Goal: Task Accomplishment & Management: Use online tool/utility

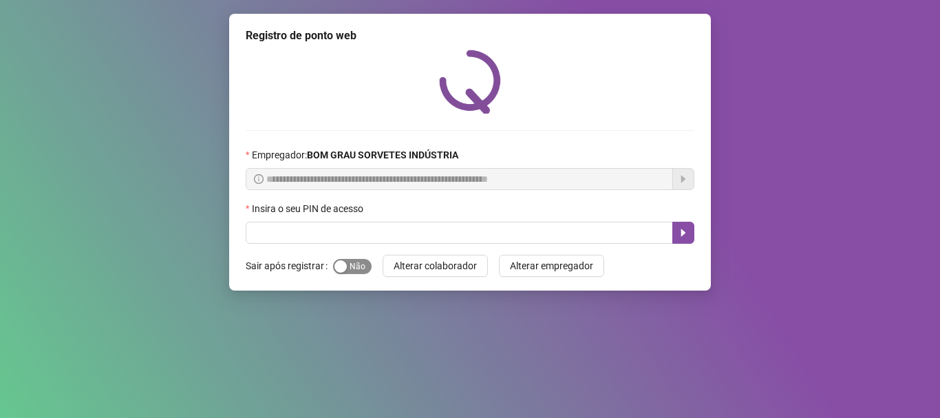
click at [354, 272] on span "Sim Não" at bounding box center [352, 266] width 39 height 15
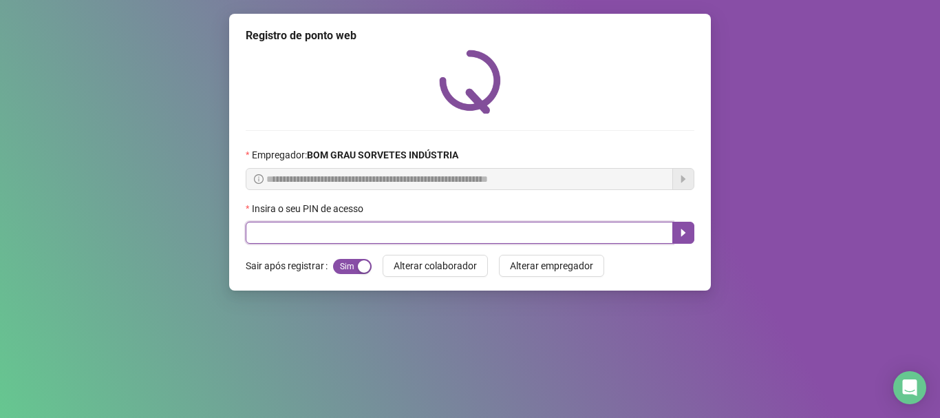
click at [299, 230] on input "text" at bounding box center [459, 232] width 427 height 22
type input "*****"
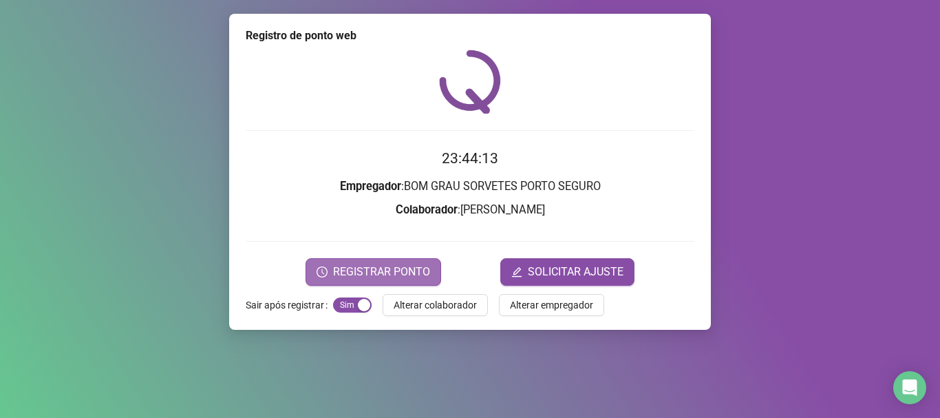
click at [395, 266] on span "REGISTRAR PONTO" at bounding box center [381, 271] width 97 height 17
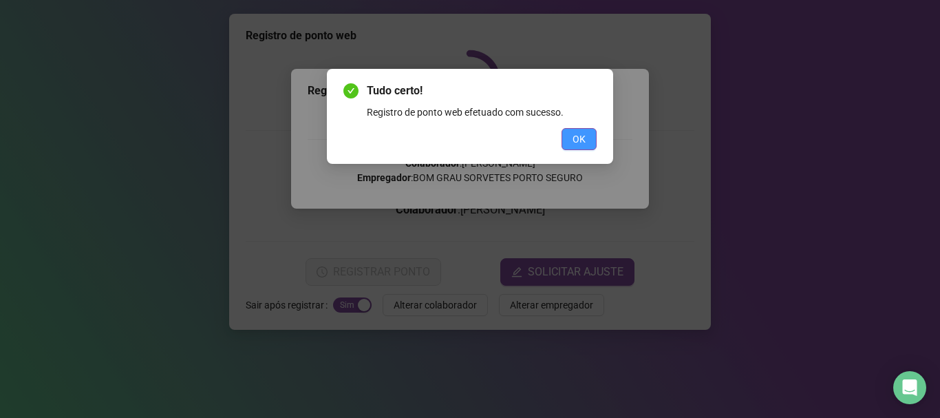
click at [586, 131] on button "OK" at bounding box center [578, 139] width 35 height 22
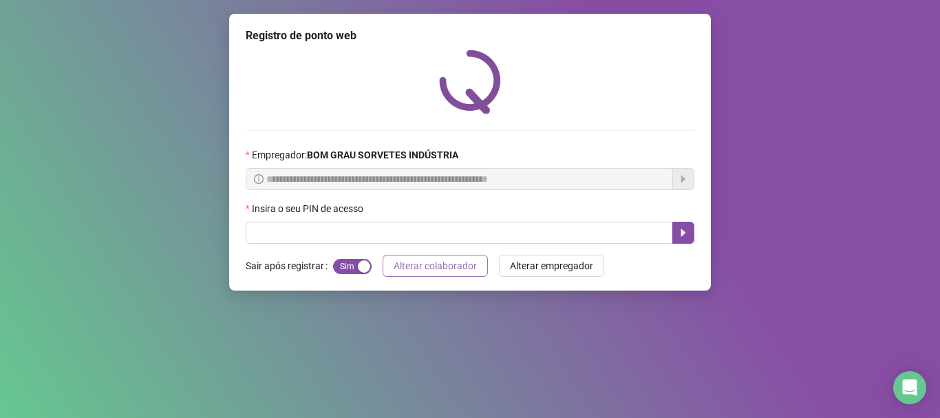
click at [417, 262] on span "Alterar colaborador" at bounding box center [434, 265] width 83 height 15
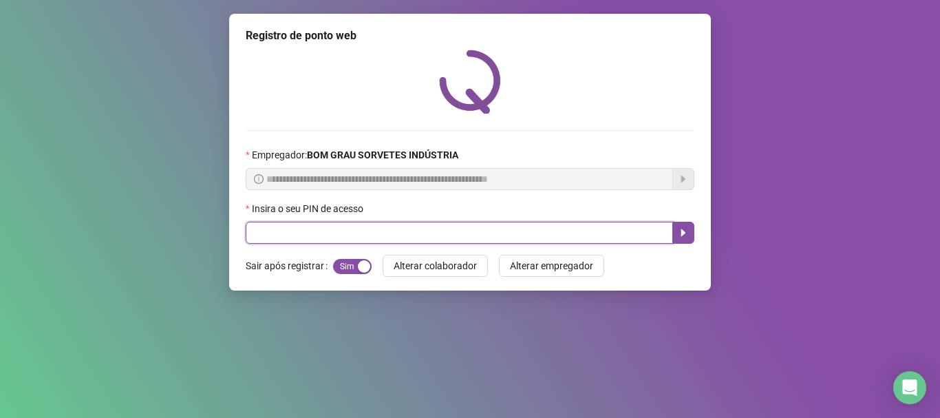
click at [349, 241] on input "text" at bounding box center [459, 232] width 427 height 22
type input "*****"
click at [689, 236] on button "button" at bounding box center [683, 232] width 22 height 22
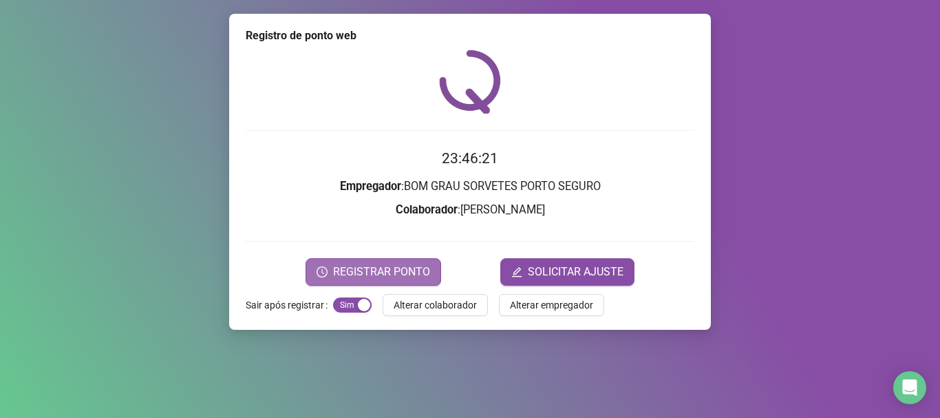
click at [415, 269] on span "REGISTRAR PONTO" at bounding box center [381, 271] width 97 height 17
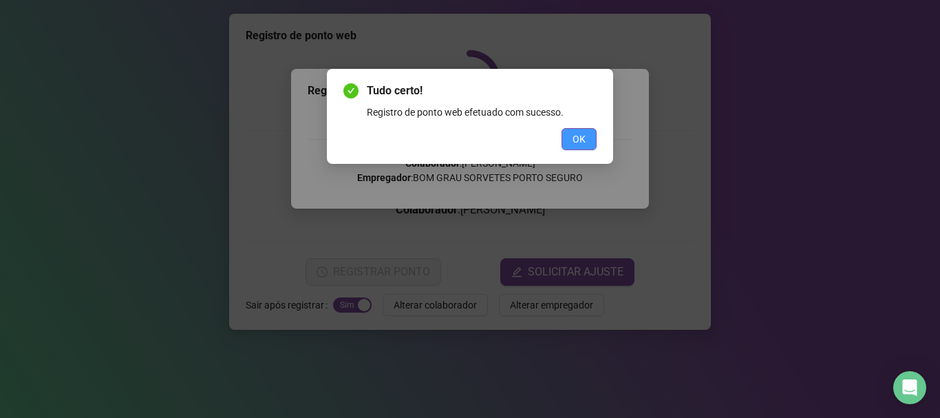
click at [572, 135] on span "OK" at bounding box center [578, 138] width 13 height 15
